Goal: Task Accomplishment & Management: Complete application form

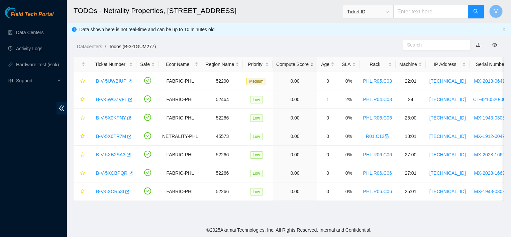
click at [362, 221] on main "TODOs - Netrality Properties, 401 N. Broad (Philadelphia) Ticket ID V Data show…" at bounding box center [289, 111] width 444 height 223
click at [128, 81] on icon "button" at bounding box center [130, 81] width 4 height 4
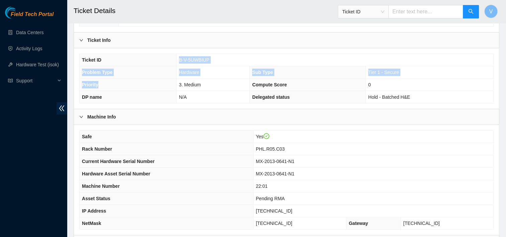
drag, startPoint x: 0, startPoint y: 0, endPoint x: 125, endPoint y: 59, distance: 137.9
click at [125, 59] on tbody "Ticket ID B-V-5UWBIUP Problem Type Hardware Sub Type Tier 1 - Secure Priority 3…" at bounding box center [287, 78] width 414 height 49
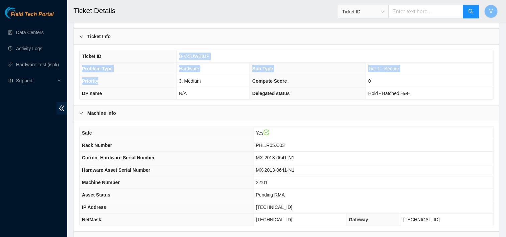
scroll to position [139, 0]
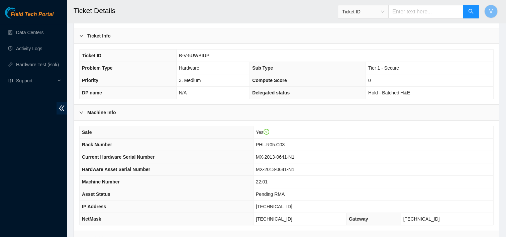
click at [154, 140] on th "Rack Number" at bounding box center [167, 144] width 174 height 12
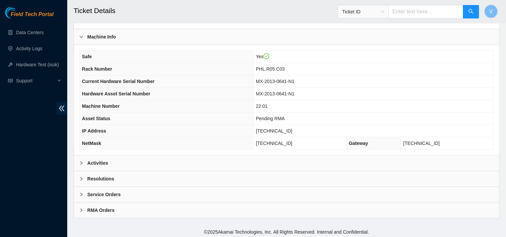
click at [148, 156] on div "Activities" at bounding box center [286, 162] width 425 height 15
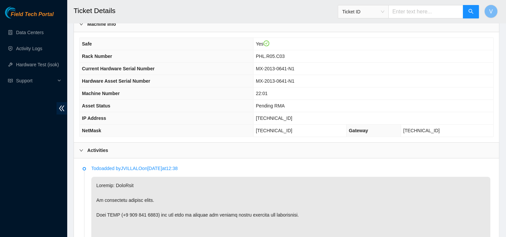
scroll to position [227, 0]
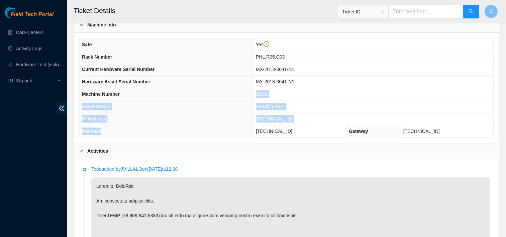
drag, startPoint x: 172, startPoint y: 135, endPoint x: 174, endPoint y: 90, distance: 45.5
click at [174, 90] on tbody "Safe Yes Rack Number PHL.R05.C03 Current Hardware Serial Number MX-2013-0641-N1…" at bounding box center [287, 87] width 414 height 99
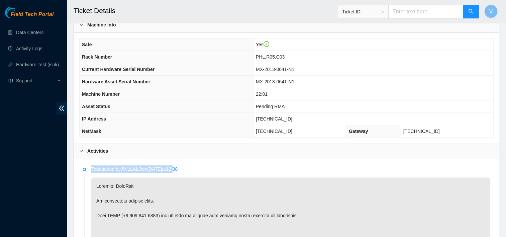
click at [287, 152] on div "Activities" at bounding box center [286, 150] width 425 height 15
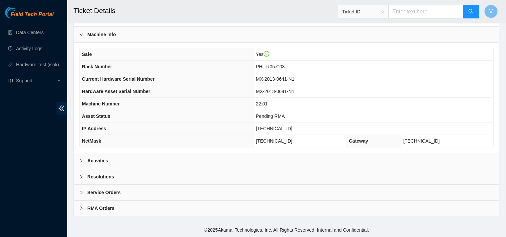
scroll to position [215, 0]
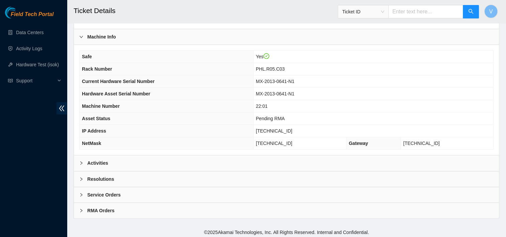
click at [287, 152] on div "Safe Yes Rack Number PHL.R05.C03 Current Hardware Serial Number MX-2013-0641-N1…" at bounding box center [286, 100] width 425 height 110
click at [169, 164] on div "Activities" at bounding box center [286, 162] width 425 height 15
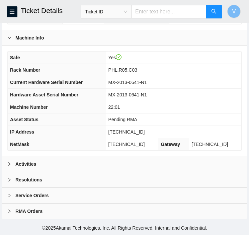
scroll to position [249, 0]
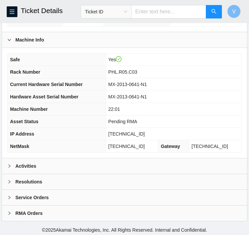
click at [78, 159] on div "Activities" at bounding box center [124, 165] width 245 height 15
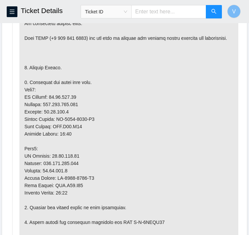
scroll to position [445, 0]
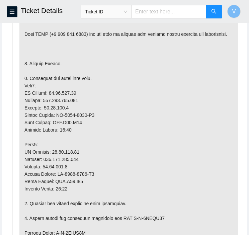
click at [185, 200] on p at bounding box center [128, 214] width 219 height 437
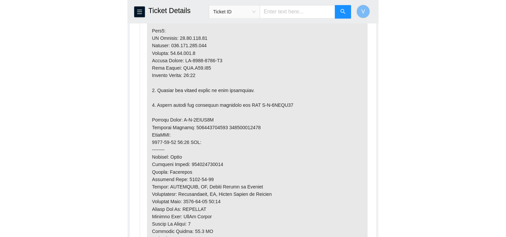
scroll to position [559, 0]
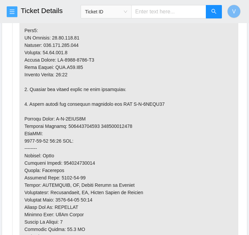
click at [13, 12] on icon "menu" at bounding box center [11, 11] width 5 height 5
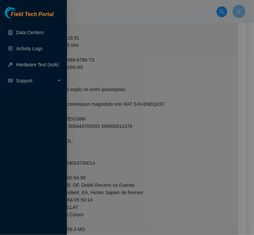
click at [132, 83] on div at bounding box center [127, 117] width 254 height 235
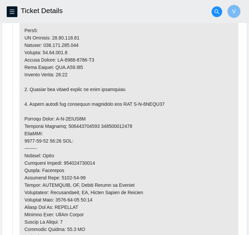
click at [61, 44] on p at bounding box center [128, 100] width 219 height 437
copy p "23.59.171.47"
click at [161, 155] on p at bounding box center [128, 100] width 219 height 437
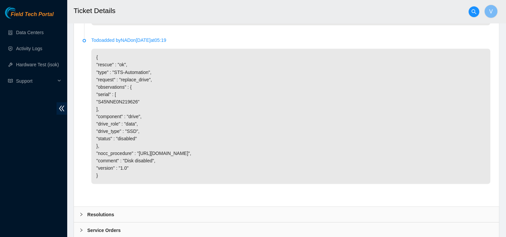
scroll to position [1227, 0]
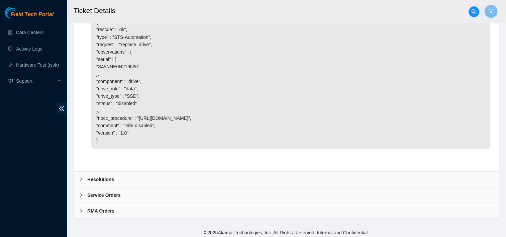
click at [146, 178] on div "Resolutions" at bounding box center [286, 178] width 425 height 15
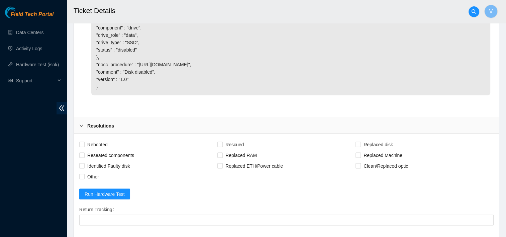
scroll to position [1291, 0]
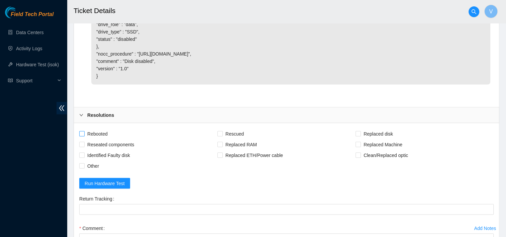
click at [104, 133] on span "Rebooted" at bounding box center [98, 133] width 26 height 11
click at [84, 133] on input "Rebooted" at bounding box center [81, 133] width 5 height 5
checkbox input "true"
click at [242, 132] on span "Rescued" at bounding box center [235, 133] width 24 height 11
click at [222, 132] on input "Rescued" at bounding box center [219, 133] width 5 height 5
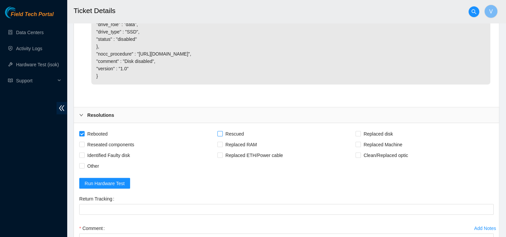
checkbox input "true"
click at [237, 141] on span "Replaced RAM" at bounding box center [241, 144] width 37 height 11
click at [222, 142] on input "Replaced RAM" at bounding box center [219, 144] width 5 height 5
click at [237, 141] on span "Replaced RAM" at bounding box center [241, 144] width 37 height 11
click at [222, 142] on input "Replaced RAM" at bounding box center [219, 144] width 5 height 5
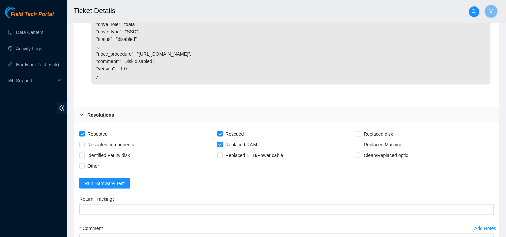
checkbox input "false"
click at [364, 142] on span "Replaced Machine" at bounding box center [383, 144] width 44 height 11
click at [360, 142] on input "Replaced Machine" at bounding box center [357, 144] width 5 height 5
checkbox input "true"
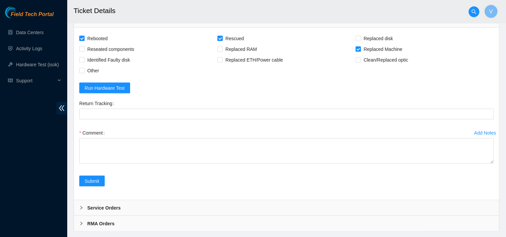
scroll to position [1386, 0]
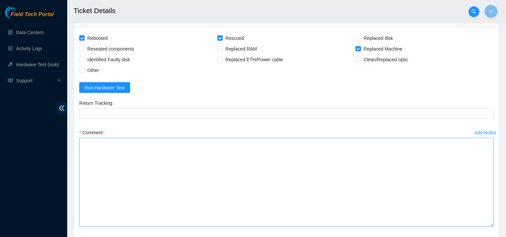
drag, startPoint x: 492, startPoint y: 160, endPoint x: 484, endPoint y: 223, distance: 64.0
click at [484, 223] on textarea "Comment" at bounding box center [286, 182] width 414 height 89
click at [177, 175] on textarea "Comment" at bounding box center [286, 182] width 414 height 89
paste textarea "Removed faulty disk s/n: (), replaced with new disk s/n: () -RMA Return: -Retur…"
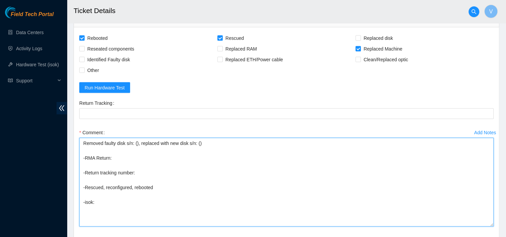
click at [198, 142] on textarea "Removed faulty disk s/n: (), replaced with new disk s/n: () -RMA Return: -Retur…" at bounding box center [286, 182] width 414 height 89
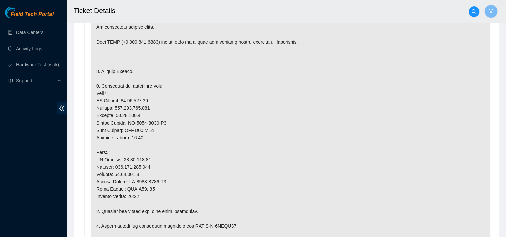
scroll to position [442, 0]
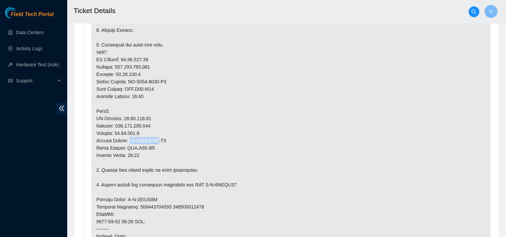
drag, startPoint x: 158, startPoint y: 137, endPoint x: 129, endPoint y: 138, distance: 29.1
click at [129, 138] on p at bounding box center [290, 181] width 399 height 437
copy p "MX-2115-0494"
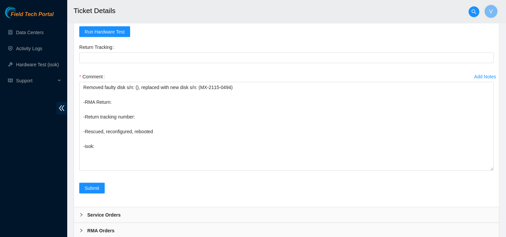
scroll to position [1462, 0]
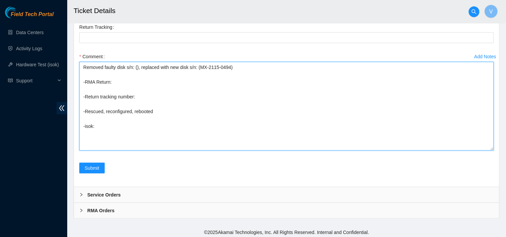
click at [137, 66] on textarea "Removed faulty disk s/n: (), replaced with new disk s/n: (MX-2115-0494) -RMA Re…" at bounding box center [286, 106] width 414 height 89
paste textarea "MX-2115-0494"
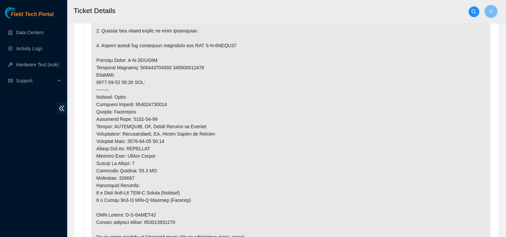
scroll to position [593, 0]
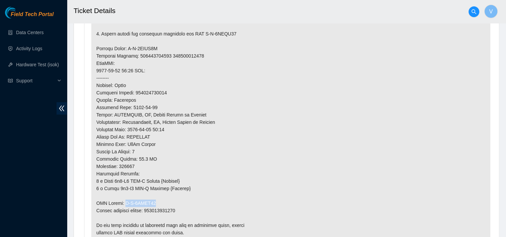
drag, startPoint x: 123, startPoint y: 199, endPoint x: 150, endPoint y: 200, distance: 26.8
click at [150, 200] on p at bounding box center [290, 30] width 399 height 437
copy p "B-V-5VATB50"
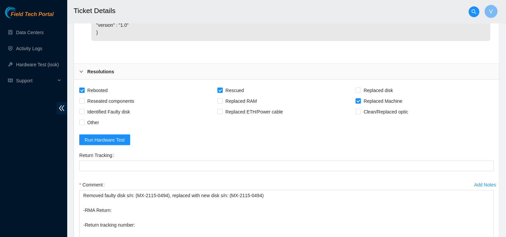
scroll to position [1462, 0]
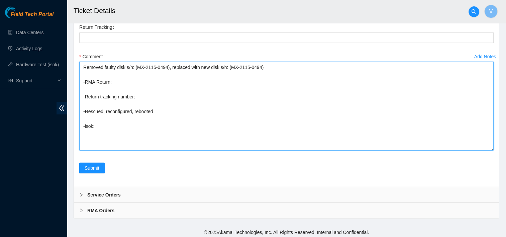
click at [125, 82] on textarea "Removed faulty disk s/n: (MX-2115-0494), replaced with new disk s/n: (MX-2115-0…" at bounding box center [286, 106] width 414 height 89
paste textarea "B-V-5VATB50"
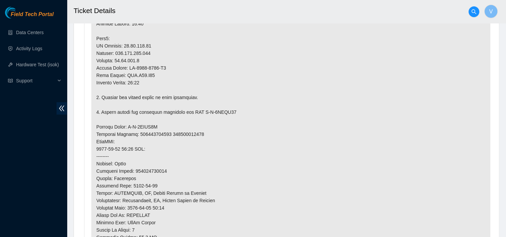
scroll to position [637, 0]
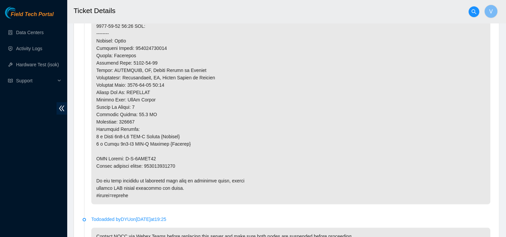
copy p "417328429269"
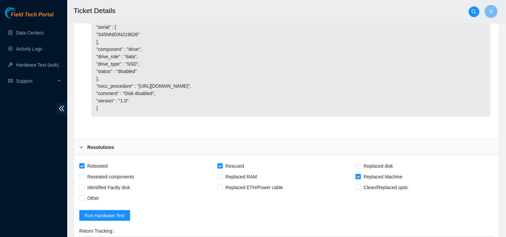
scroll to position [1462, 0]
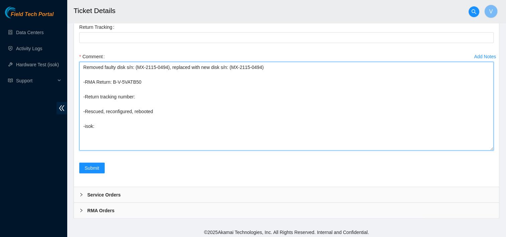
click at [144, 96] on textarea "Removed faulty disk s/n: (MX-2115-0494), replaced with new disk s/n: (MX-2115-0…" at bounding box center [286, 106] width 414 height 89
paste textarea "417328429269"
type textarea "Removed faulty disk s/n: (MX-2115-0494), replaced with new disk s/n: (MX-2115-0…"
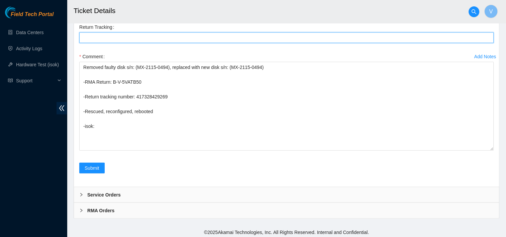
click at [118, 33] on Tracking "Return Tracking" at bounding box center [286, 37] width 414 height 11
paste Tracking "417328429269"
type Tracking "417328429269"
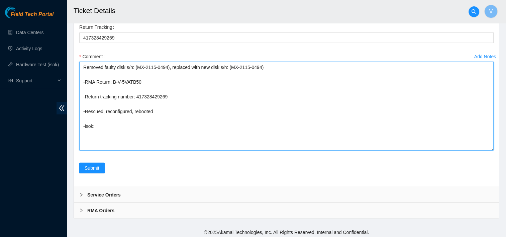
click at [124, 64] on textarea "Removed faulty disk s/n: (MX-2115-0494), replaced with new disk s/n: (MX-2115-0…" at bounding box center [286, 106] width 414 height 89
click at [222, 67] on textarea "Removed faulty server s/n: (MX-2115-0494), replaced with new disk s/n: (MX-2115…" at bounding box center [286, 106] width 414 height 89
click at [163, 64] on textarea "Removed faulty server s/n: (MX-2115-0494), replaced with new server s/n: (MX-21…" at bounding box center [286, 106] width 414 height 89
click at [128, 128] on textarea "Removed faulty server s/n: (MX-2013-0641), replaced with new server s/n: (MX-21…" at bounding box center [286, 106] width 414 height 89
paste textarea "23.59.171.47 : passed: ok"
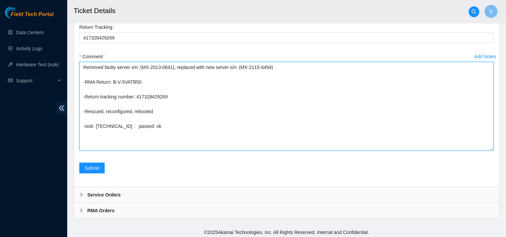
paste textarea "23.59.171.46 : passed: ok"
click at [156, 124] on textarea "Removed faulty server s/n: (MX-2013-0641), replaced with new server s/n: (MX-21…" at bounding box center [286, 106] width 414 height 89
click at [146, 133] on textarea "Removed faulty server s/n: (MX-2013-0641), replaced with new server s/n: (MX-21…" at bounding box center [286, 106] width 414 height 89
click at [164, 124] on textarea "Removed faulty server s/n: (MX-2013-0641), replaced with new server s/n: (MX-21…" at bounding box center [286, 106] width 414 height 89
type textarea "Removed faulty server s/n: (MX-2013-0641), replaced with new server s/n: (MX-21…"
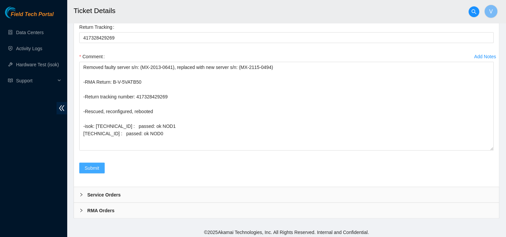
click at [91, 164] on span "Submit" at bounding box center [92, 167] width 15 height 7
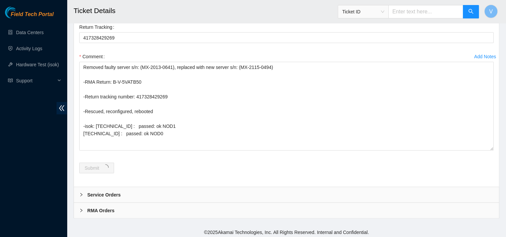
scroll to position [0, 0]
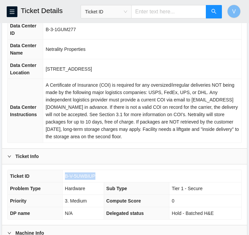
scroll to position [68, 0]
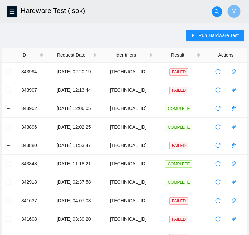
click at [206, 27] on main "Hardware Test (isok) V Run Hardware Test ID Request Date Identifiers Result Act…" at bounding box center [124, 226] width 249 height 453
click at [202, 37] on span "Run Hardware Test" at bounding box center [218, 35] width 40 height 7
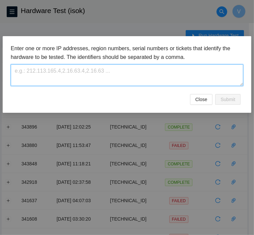
click at [188, 67] on textarea at bounding box center [127, 75] width 232 height 22
paste textarea "23.59.171.47"
type textarea "23.59.171.47"
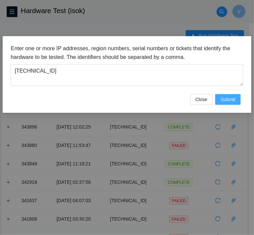
click at [233, 101] on span "Submit" at bounding box center [227, 99] width 15 height 7
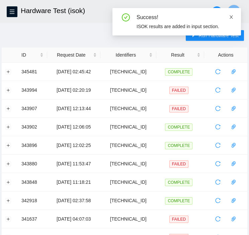
click at [231, 16] on icon "close" at bounding box center [231, 17] width 5 height 5
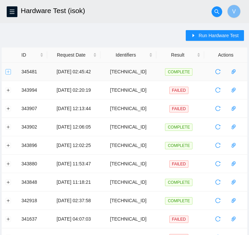
click at [9, 73] on button "Expand row" at bounding box center [8, 71] width 5 height 5
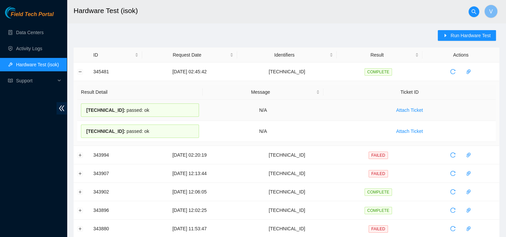
drag, startPoint x: 154, startPoint y: 111, endPoint x: 87, endPoint y: 112, distance: 66.9
click at [87, 112] on div "23.59.171.47 : passed: ok" at bounding box center [140, 109] width 118 height 13
copy div "23.59.171.47 : passed: ok"
drag, startPoint x: 143, startPoint y: 131, endPoint x: 87, endPoint y: 131, distance: 56.2
click at [87, 131] on div "23.59.171.46 : passed: ok" at bounding box center [140, 130] width 118 height 13
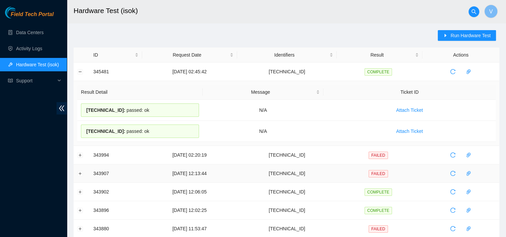
copy div "23.59.171.46 : passed: ok"
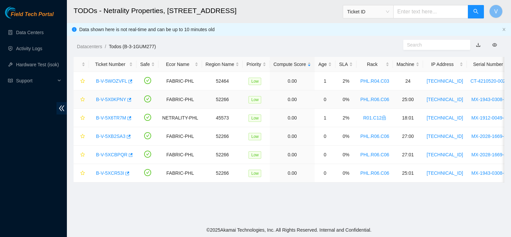
click at [113, 100] on link "B-V-5X0KPNY" at bounding box center [111, 99] width 30 height 5
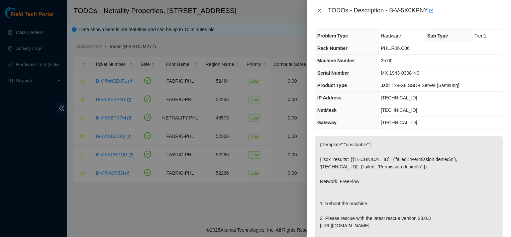
click at [320, 9] on icon "close" at bounding box center [319, 11] width 4 height 4
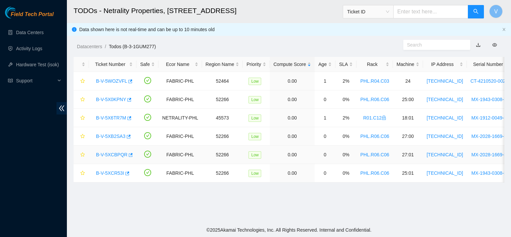
click at [111, 154] on link "B-V-5XCBPQR" at bounding box center [111, 154] width 31 height 5
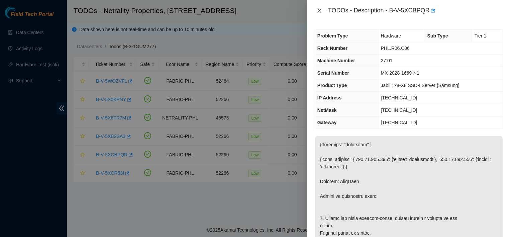
click at [320, 11] on icon "close" at bounding box center [319, 10] width 5 height 5
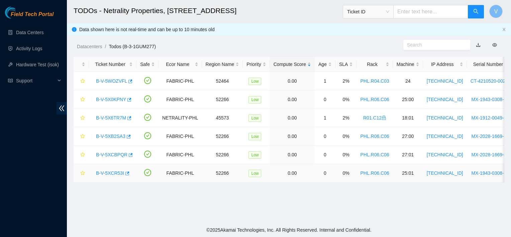
click at [111, 171] on link "B-V-5XCR53I" at bounding box center [110, 172] width 28 height 5
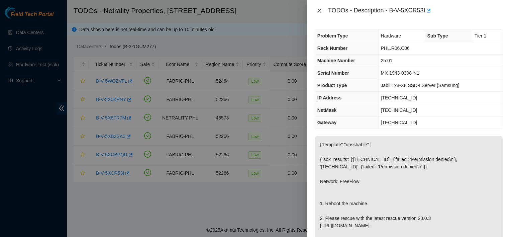
click at [318, 9] on icon "close" at bounding box center [319, 10] width 5 height 5
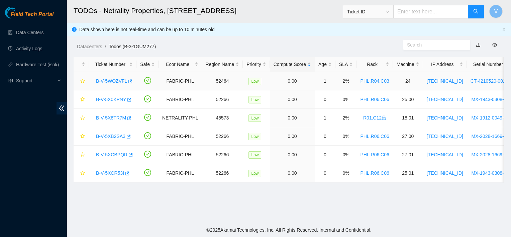
click at [113, 80] on link "B-V-5WOZVFL" at bounding box center [111, 80] width 31 height 5
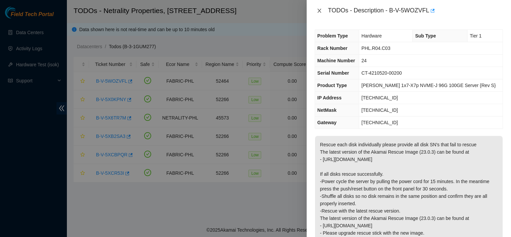
click at [318, 12] on icon "close" at bounding box center [319, 10] width 5 height 5
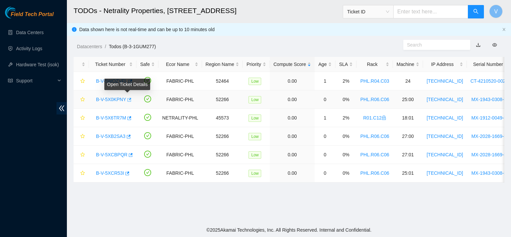
click at [129, 98] on button "button" at bounding box center [128, 99] width 5 height 11
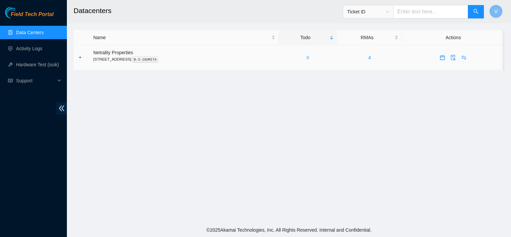
click at [309, 57] on link "6" at bounding box center [308, 57] width 3 height 5
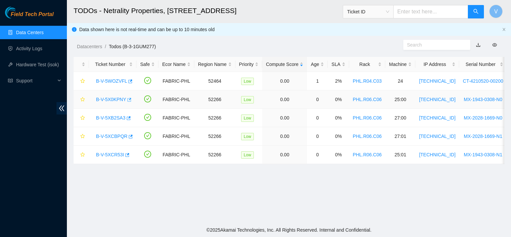
click at [128, 99] on icon "button" at bounding box center [128, 99] width 5 height 5
click at [126, 155] on icon "button" at bounding box center [126, 154] width 5 height 5
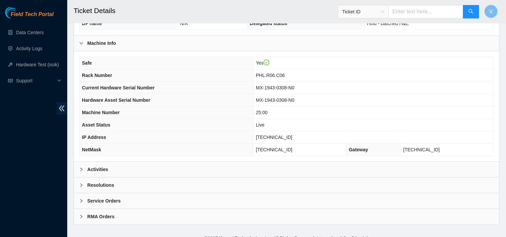
scroll to position [215, 0]
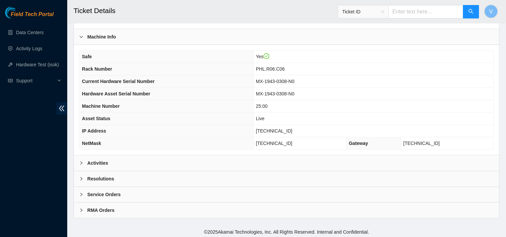
click at [204, 159] on div "Activities" at bounding box center [286, 162] width 425 height 15
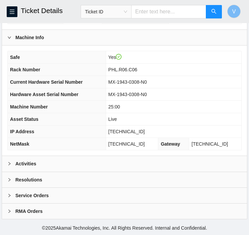
scroll to position [249, 0]
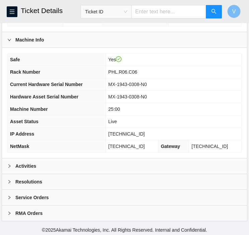
click at [79, 164] on div "Activities" at bounding box center [124, 165] width 245 height 15
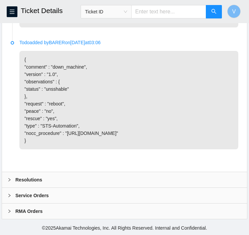
scroll to position [561, 0]
click at [37, 184] on div "Resolutions" at bounding box center [124, 179] width 245 height 15
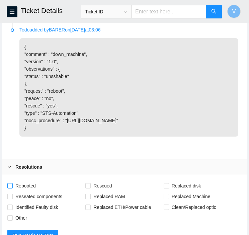
click at [20, 191] on span "Rebooted" at bounding box center [26, 185] width 26 height 11
click at [12, 188] on input "Rebooted" at bounding box center [9, 185] width 5 height 5
checkbox input "true"
click at [91, 191] on span "Rescued" at bounding box center [103, 185] width 24 height 11
click at [90, 188] on input "Rescued" at bounding box center [87, 185] width 5 height 5
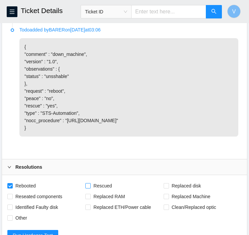
checkbox input "true"
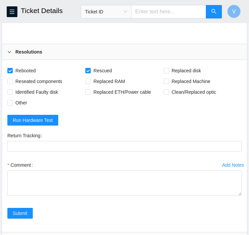
scroll to position [733, 0]
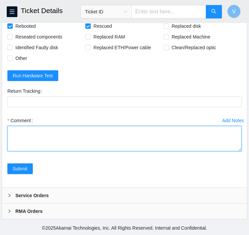
click at [63, 139] on textarea "Comment" at bounding box center [124, 138] width 234 height 25
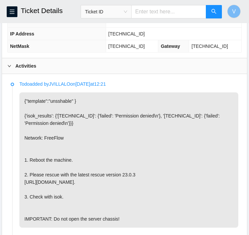
scroll to position [348, 0]
click at [16, 69] on div "Activities" at bounding box center [124, 66] width 245 height 15
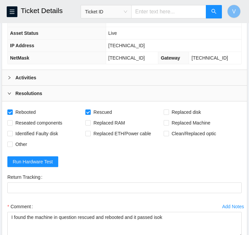
scroll to position [337, 0]
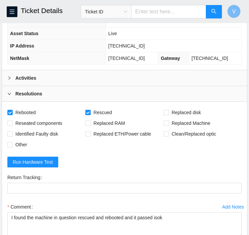
click at [133, 43] on span "[TECHNICAL_ID]" at bounding box center [126, 45] width 36 height 5
copy span "[TECHNICAL_ID]"
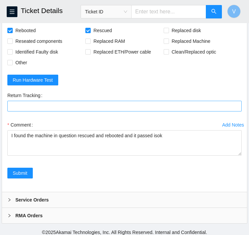
scroll to position [421, 0]
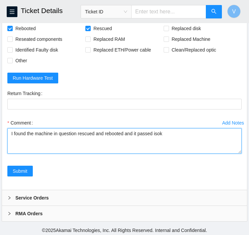
paste textarea "184.25.204.180 : passed: ok"
type textarea "I found the machine in question rescued and rebooted and it passed isok 184.25.…"
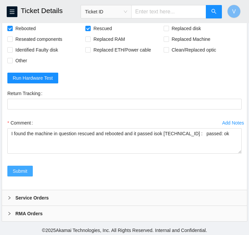
click at [27, 169] on span "Submit" at bounding box center [20, 170] width 15 height 7
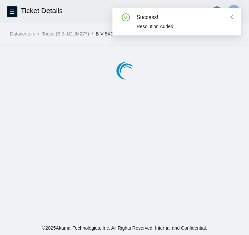
scroll to position [0, 0]
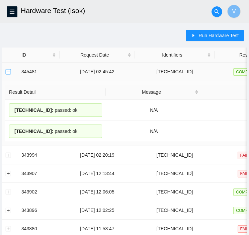
click at [9, 70] on button "Collapse row" at bounding box center [8, 71] width 5 height 5
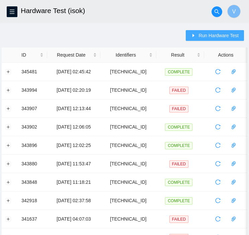
click at [201, 32] on span "Run Hardware Test" at bounding box center [218, 35] width 40 height 7
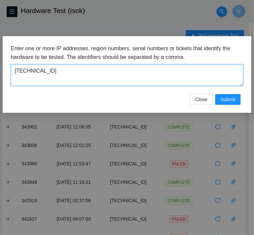
click at [129, 67] on textarea "[TECHNICAL_ID]" at bounding box center [127, 75] width 232 height 22
click at [129, 67] on textarea "23.59.171.47" at bounding box center [127, 75] width 232 height 22
paste textarea "184.25.204.180"
type textarea "184.25.204.180"
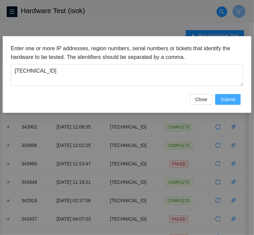
click at [221, 101] on span "Submit" at bounding box center [227, 99] width 15 height 7
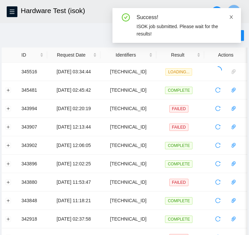
click at [232, 19] on span at bounding box center [231, 16] width 5 height 5
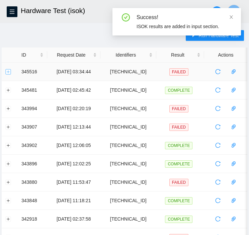
click at [7, 73] on button "Expand row" at bounding box center [8, 71] width 5 height 5
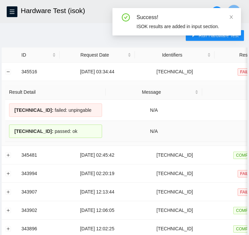
drag, startPoint x: 78, startPoint y: 130, endPoint x: 12, endPoint y: 127, distance: 66.0
click at [12, 127] on div "184.25.204.180 : passed: ok" at bounding box center [55, 130] width 93 height 13
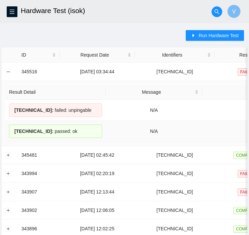
copy div "184.25.204.180 : passed: ok"
